Goal: Task Accomplishment & Management: Use online tool/utility

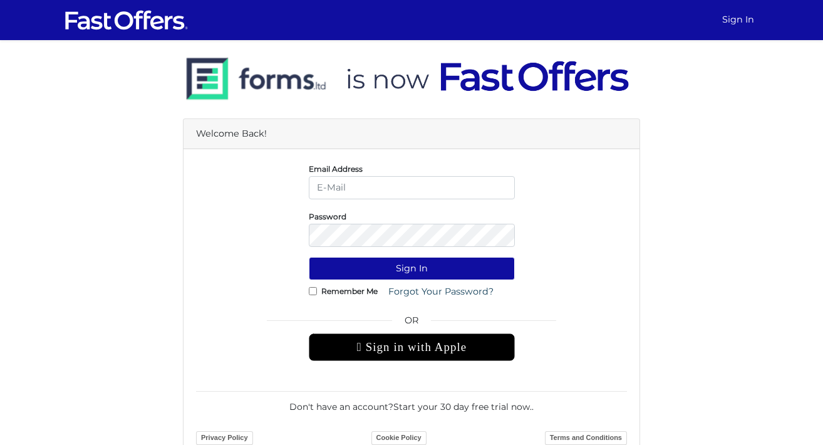
click at [336, 191] on input "email" at bounding box center [412, 187] width 206 height 23
type input "shay@property.ca"
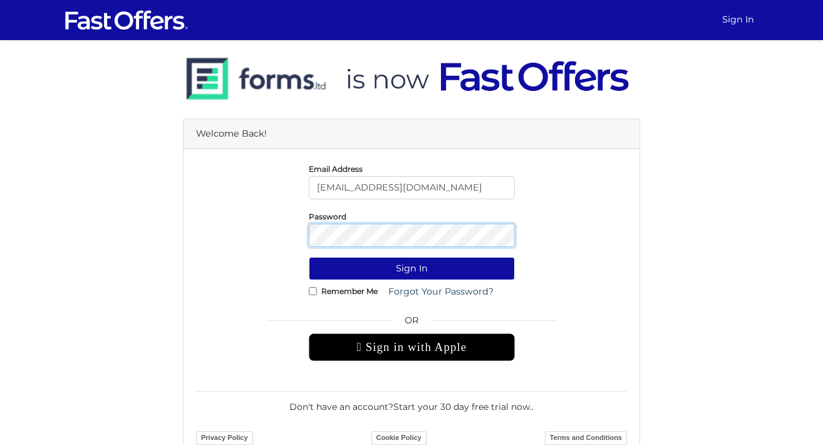
click at [309, 257] on button "Sign In" at bounding box center [412, 268] width 206 height 23
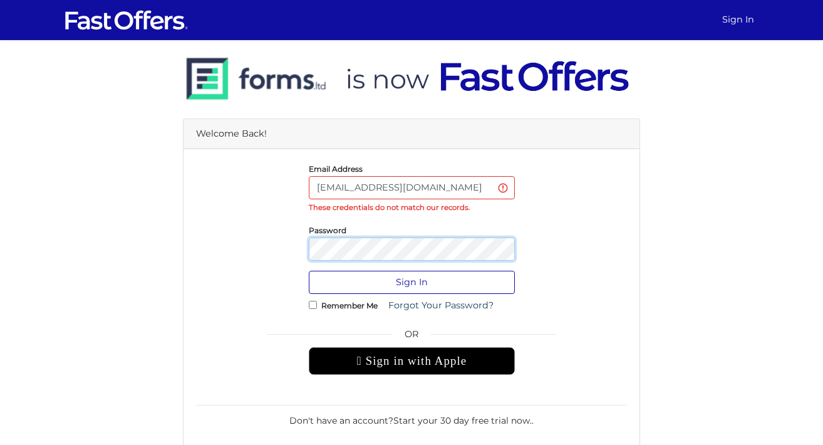
click at [309, 271] on button "Sign In" at bounding box center [412, 282] width 206 height 23
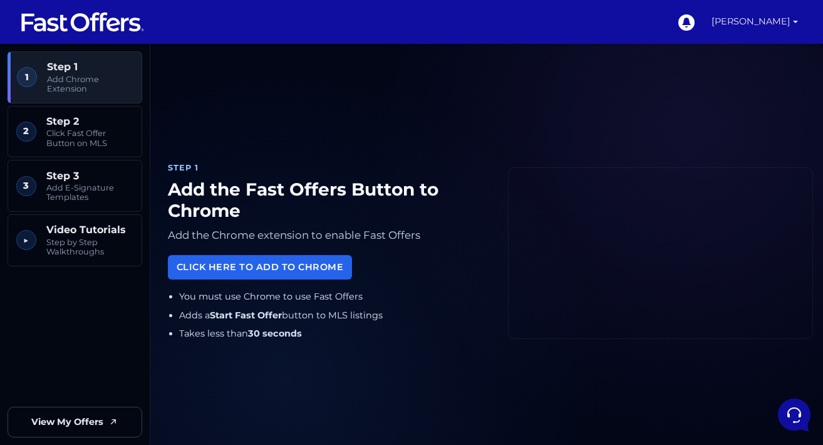
click at [773, 19] on link "[PERSON_NAME]" at bounding box center [755, 22] width 97 height 44
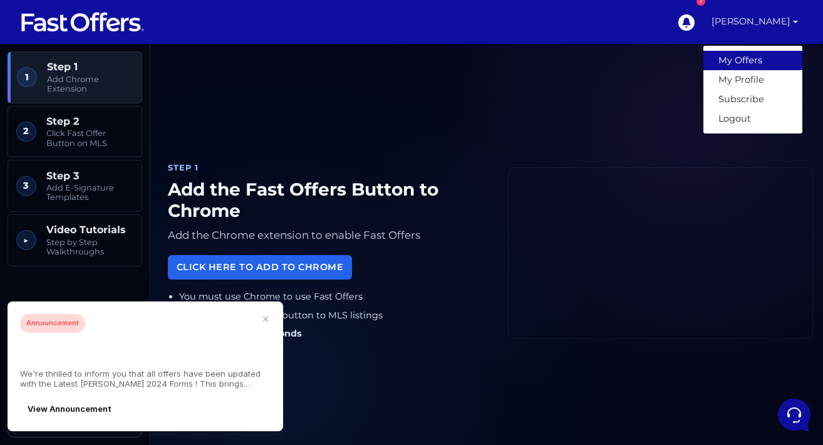
click at [745, 67] on link "My Offers" at bounding box center [753, 60] width 99 height 19
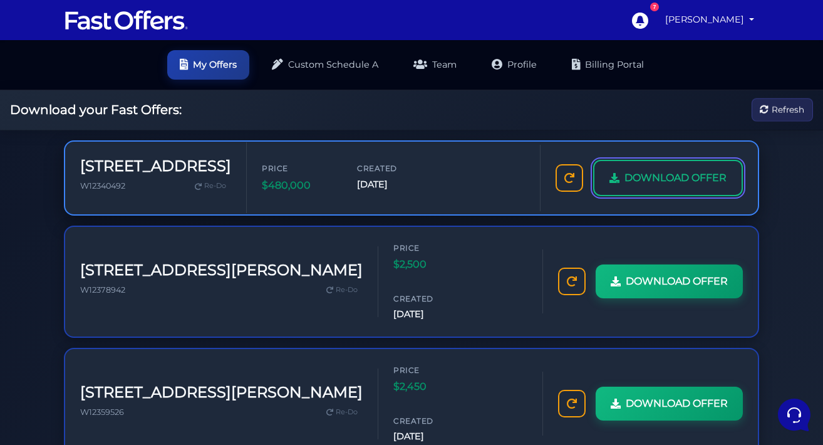
click at [632, 175] on span "DOWNLOAD OFFER" at bounding box center [676, 178] width 102 height 16
